Goal: Task Accomplishment & Management: Manage account settings

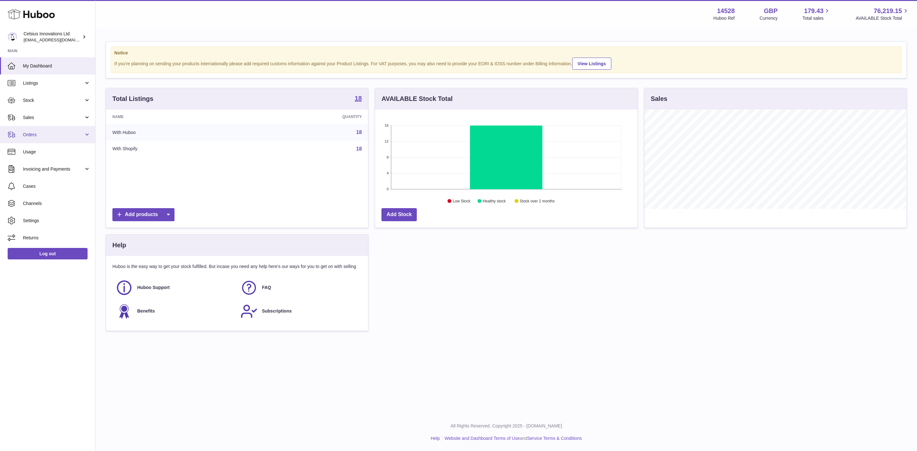
scroll to position [99, 262]
click at [47, 116] on span "Sales" at bounding box center [53, 118] width 61 height 6
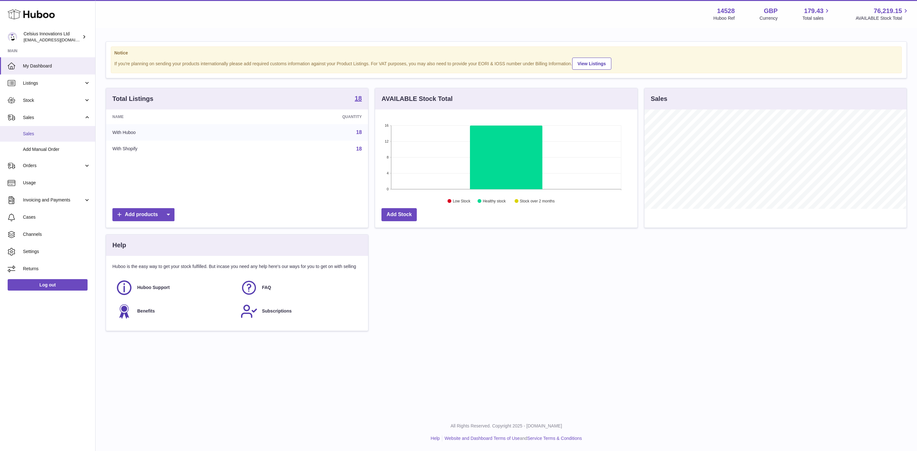
click at [46, 140] on link "Sales" at bounding box center [47, 134] width 95 height 16
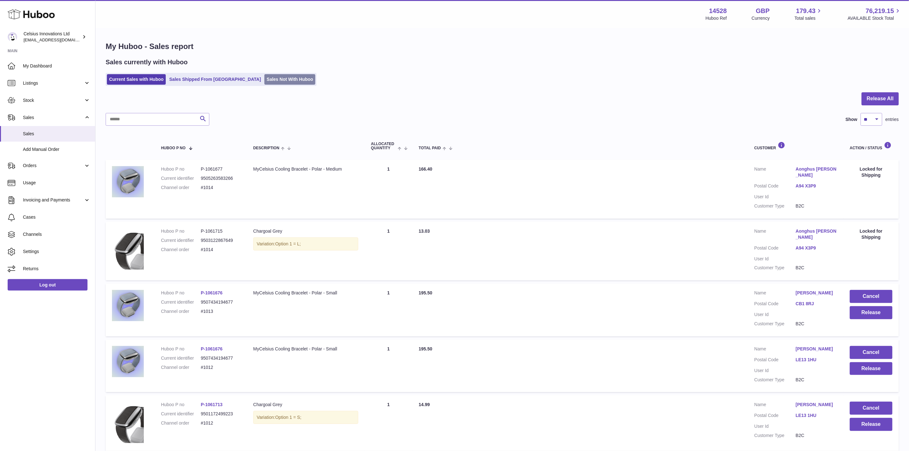
click at [271, 77] on link "Sales Not With Huboo" at bounding box center [289, 79] width 51 height 11
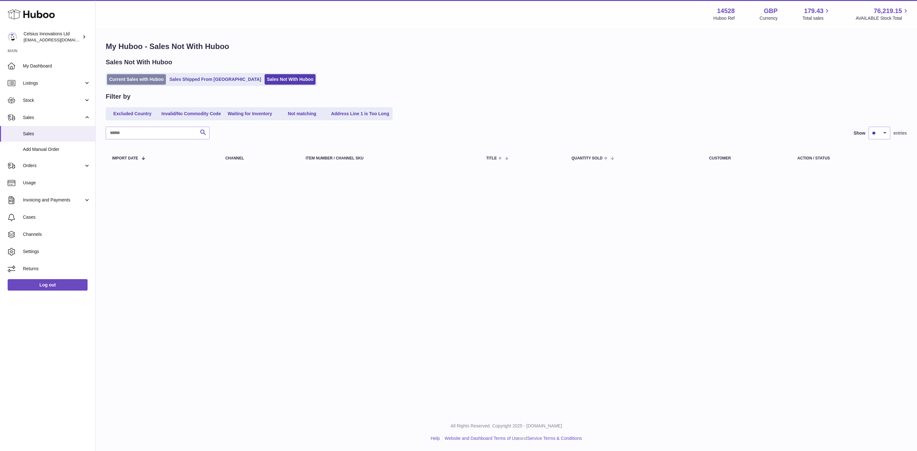
click at [148, 84] on link "Current Sales with Huboo" at bounding box center [136, 79] width 59 height 11
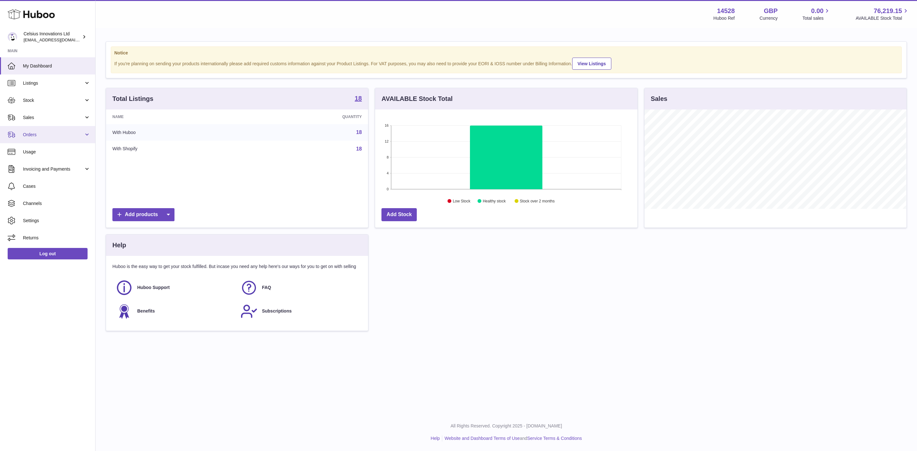
scroll to position [99, 262]
click at [54, 154] on span "Usage" at bounding box center [56, 152] width 67 height 6
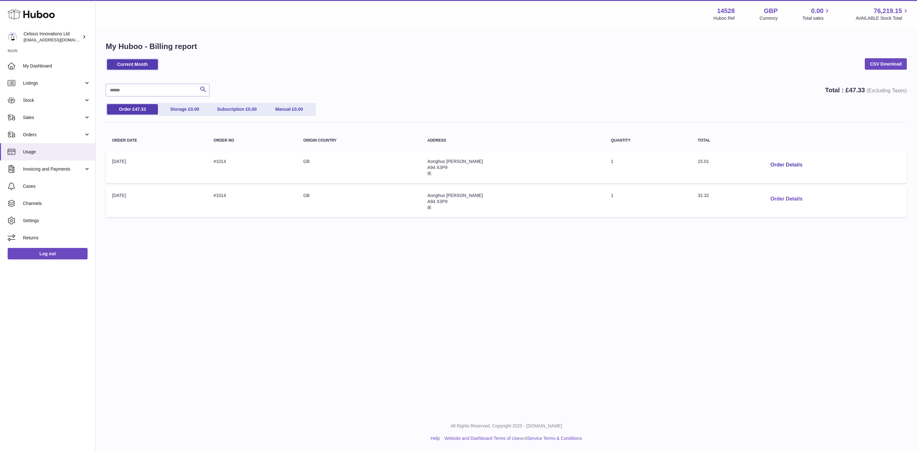
click at [779, 198] on button "Order Details" at bounding box center [786, 199] width 42 height 13
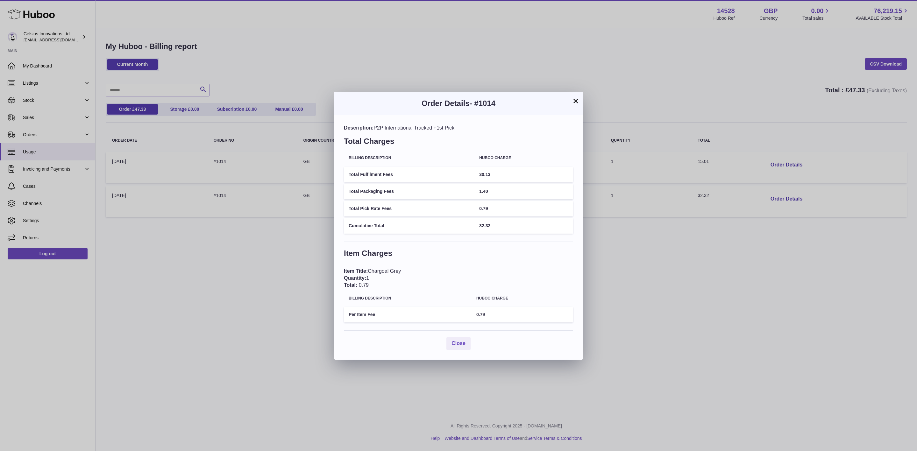
click at [574, 100] on button "×" at bounding box center [576, 101] width 8 height 8
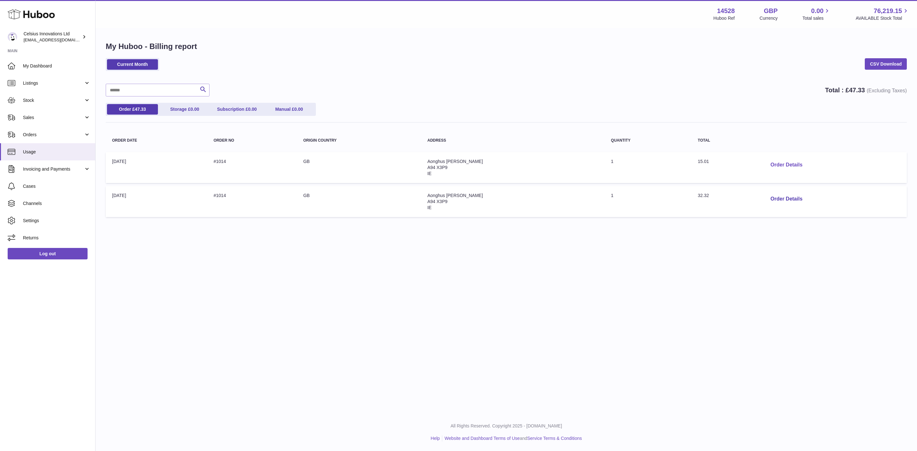
click at [776, 163] on button "Order Details" at bounding box center [786, 165] width 42 height 13
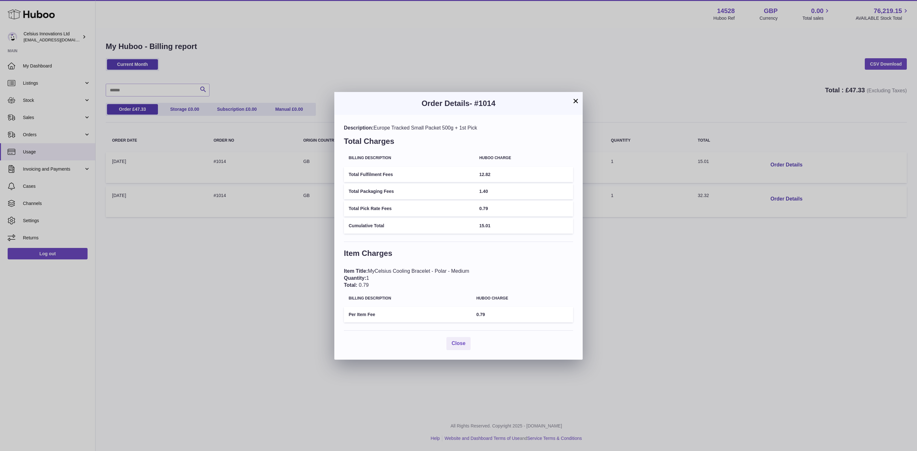
click at [574, 97] on button "×" at bounding box center [576, 101] width 8 height 8
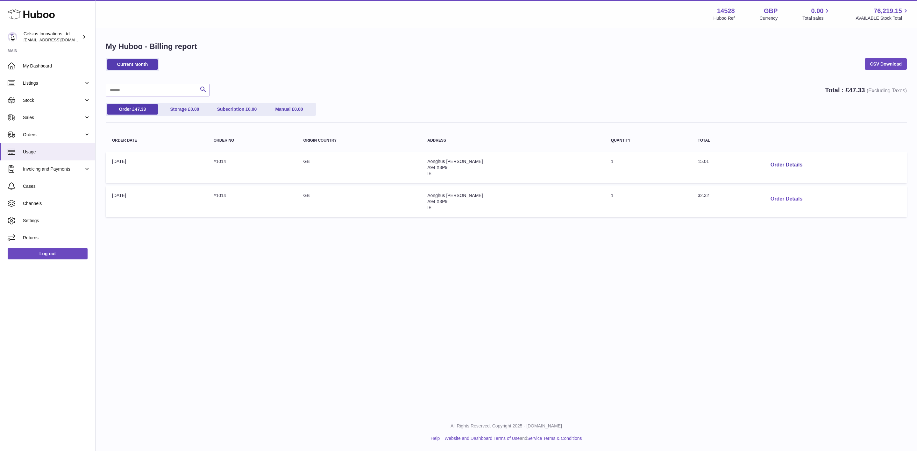
click at [770, 194] on button "Order Details" at bounding box center [786, 199] width 42 height 13
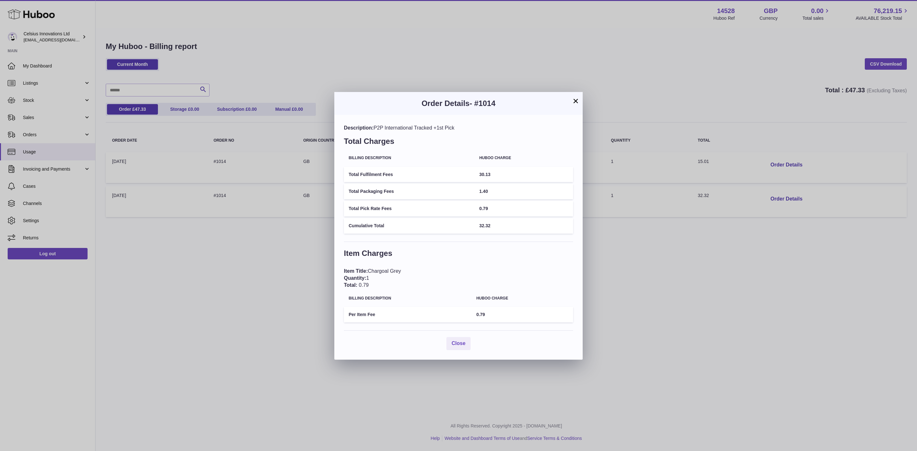
click at [574, 102] on button "×" at bounding box center [576, 101] width 8 height 8
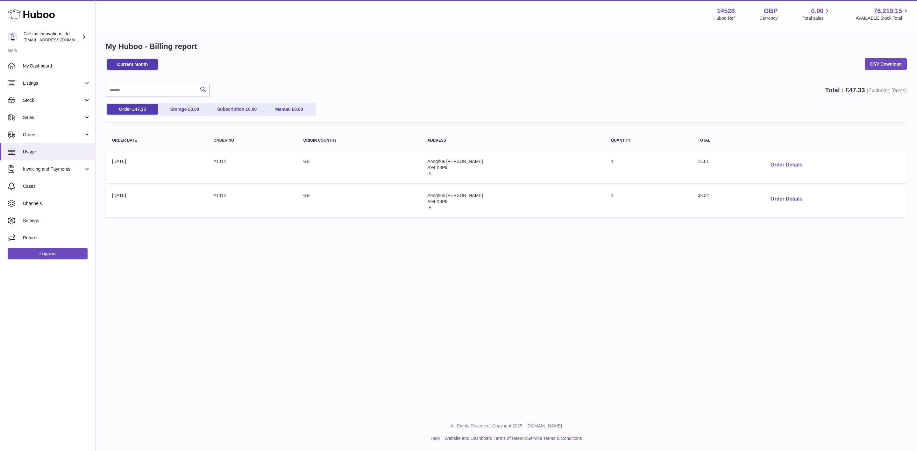
click at [789, 164] on button "Order Details" at bounding box center [786, 165] width 42 height 13
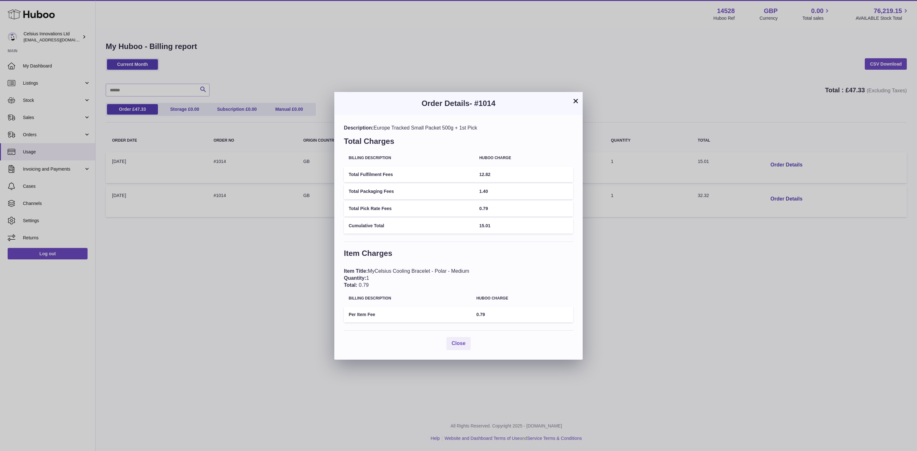
click at [572, 100] on button "×" at bounding box center [576, 101] width 8 height 8
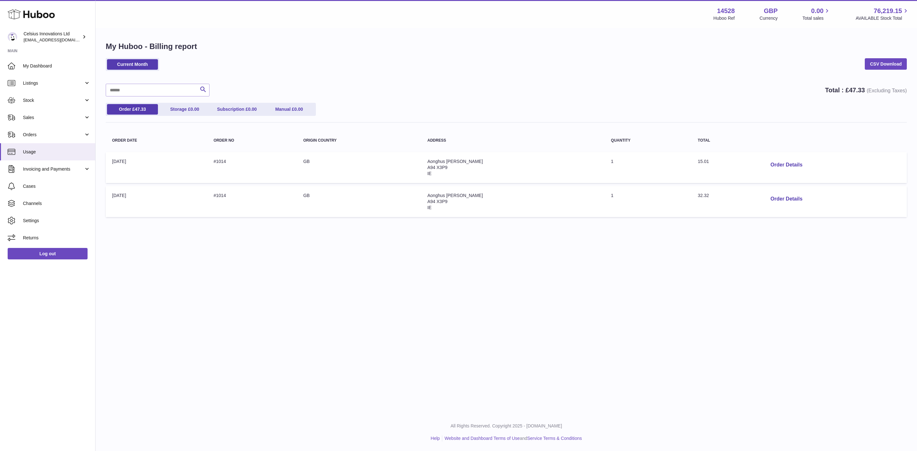
drag, startPoint x: 703, startPoint y: 199, endPoint x: 711, endPoint y: 187, distance: 14.1
click at [717, 197] on tr "Order Date: [DATE] Order no: #1014 Origin Country: [GEOGRAPHIC_DATA] Address: […" at bounding box center [506, 201] width 801 height 31
copy tr "Total: 32.32"
